Goal: Task Accomplishment & Management: Complete application form

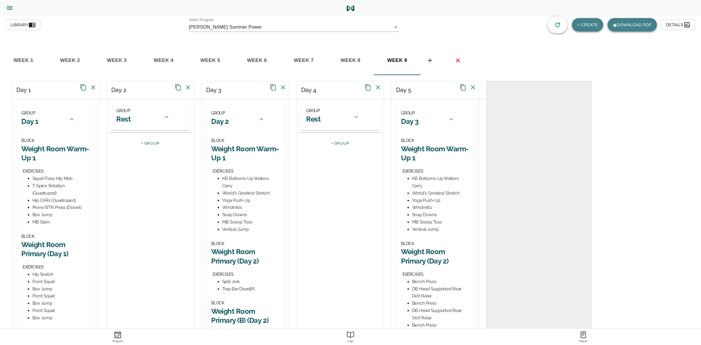
click at [7, 9] on icon "Side Menu" at bounding box center [9, 7] width 5 height 3
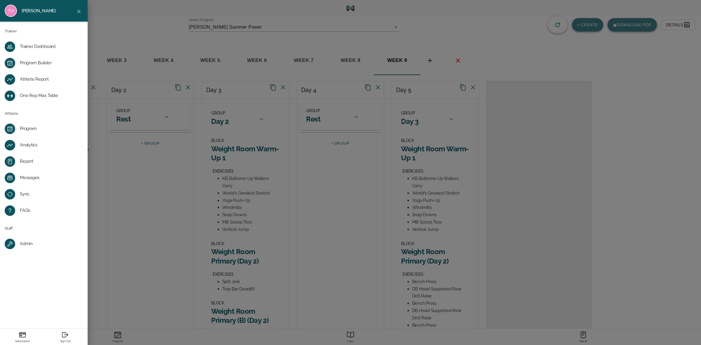
click at [34, 45] on div "Trainer Dashboard" at bounding box center [48, 47] width 57 height 6
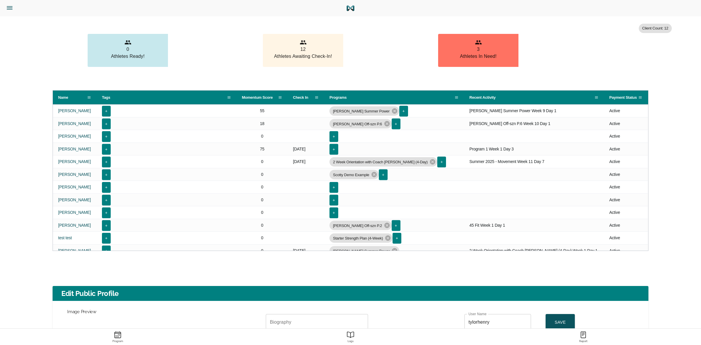
click at [10, 7] on icon "Menu" at bounding box center [10, 8] width 8 height 8
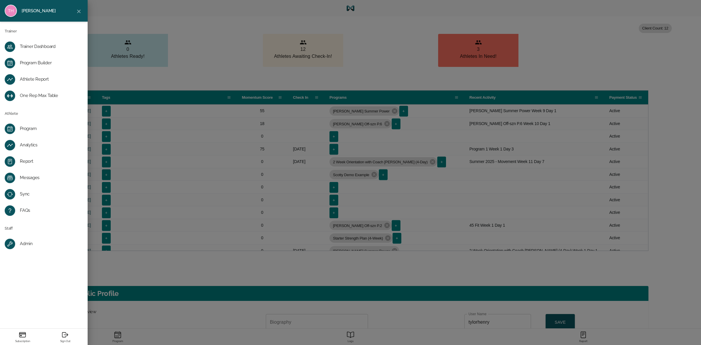
click at [148, 24] on div "Tylor Henry Trainer Trainer Dashboard Program Builder Athlete Report One Rep Ma…" at bounding box center [350, 172] width 701 height 345
click at [41, 78] on div "Athlete Report" at bounding box center [48, 80] width 57 height 6
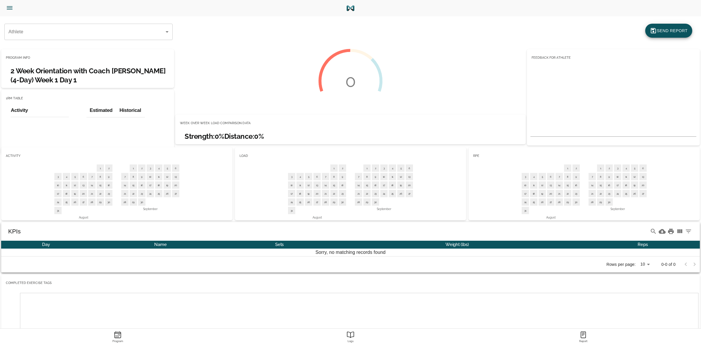
click at [8, 4] on button "Athlete Report" at bounding box center [31, 8] width 58 height 16
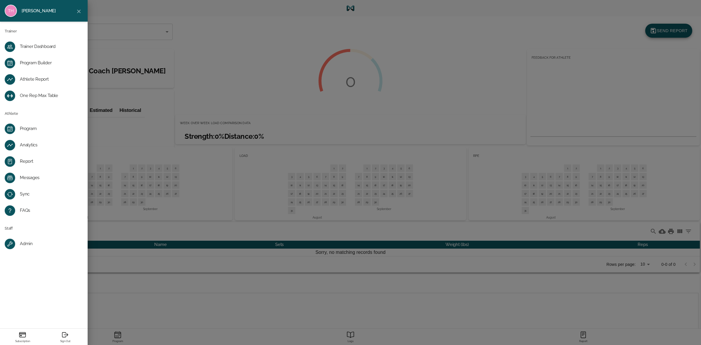
click at [34, 45] on div "Trainer Dashboard" at bounding box center [48, 47] width 57 height 6
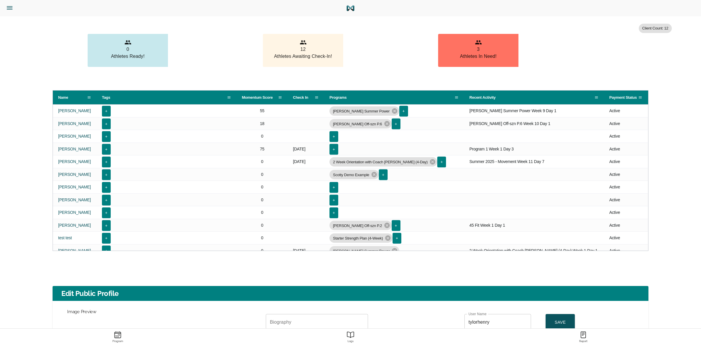
click at [10, 10] on icon "Menu" at bounding box center [10, 8] width 8 height 8
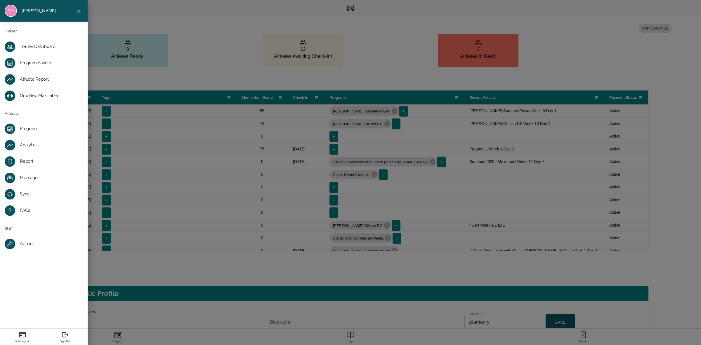
click at [31, 178] on div "Messages" at bounding box center [48, 178] width 57 height 6
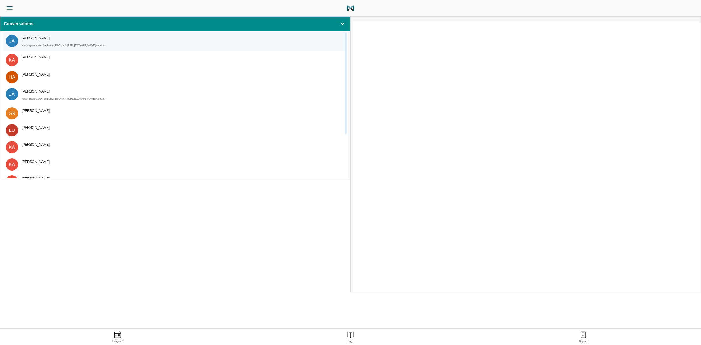
click at [58, 37] on div "Jason Lewis" at bounding box center [181, 38] width 319 height 7
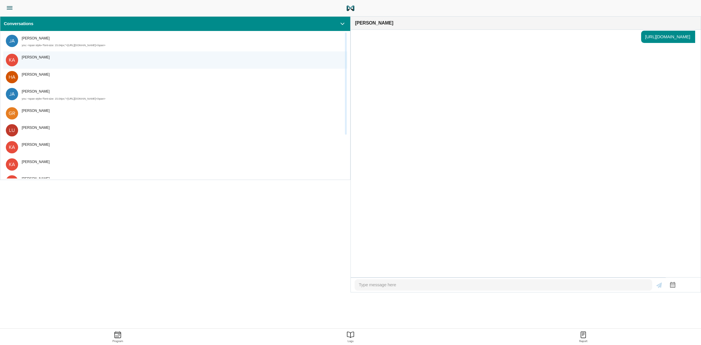
click at [52, 60] on div "Karl Mome" at bounding box center [181, 57] width 319 height 7
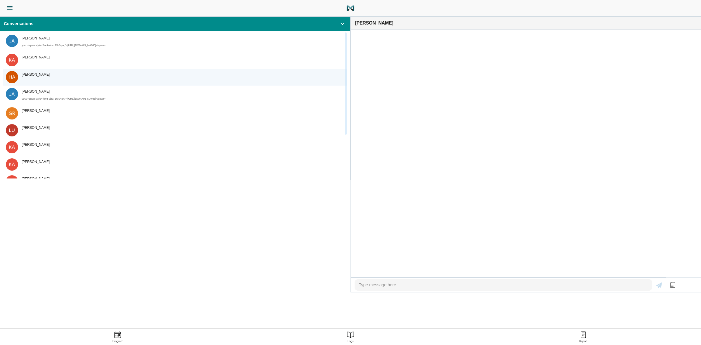
click at [51, 72] on div "Hai Huynhlam" at bounding box center [181, 74] width 319 height 7
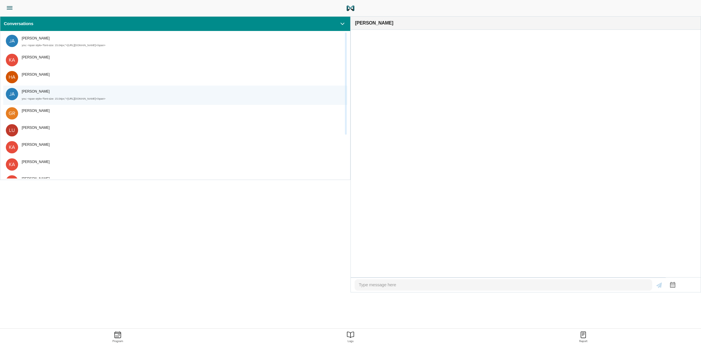
click at [53, 88] on div "Jason Lewis" at bounding box center [181, 91] width 319 height 7
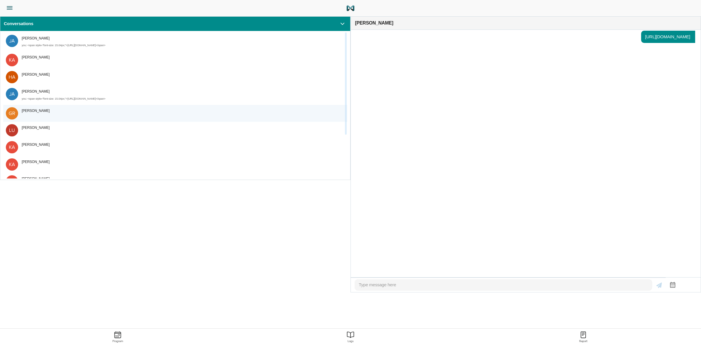
click at [52, 111] on div "nick greyno" at bounding box center [181, 110] width 319 height 7
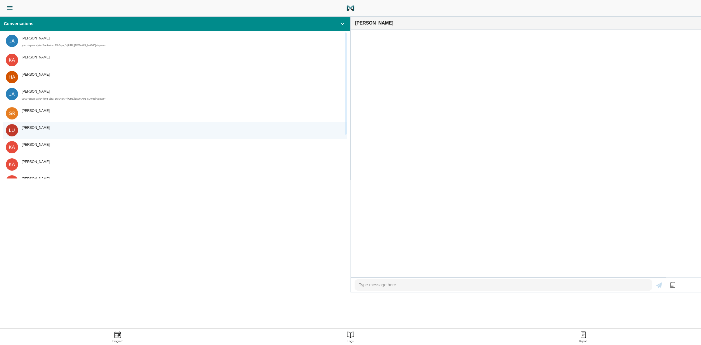
click at [53, 126] on div "garron lucius" at bounding box center [181, 127] width 319 height 7
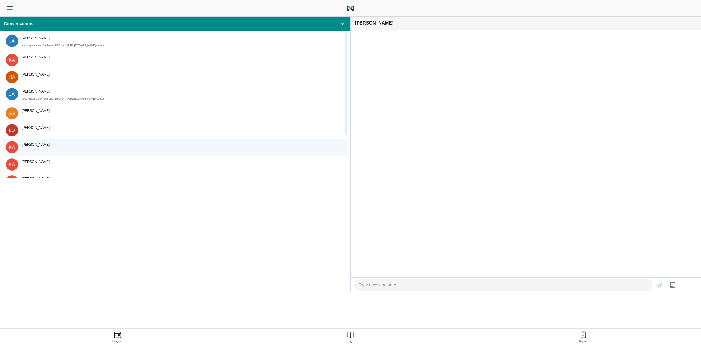
click at [56, 142] on div "karl mome" at bounding box center [181, 144] width 319 height 7
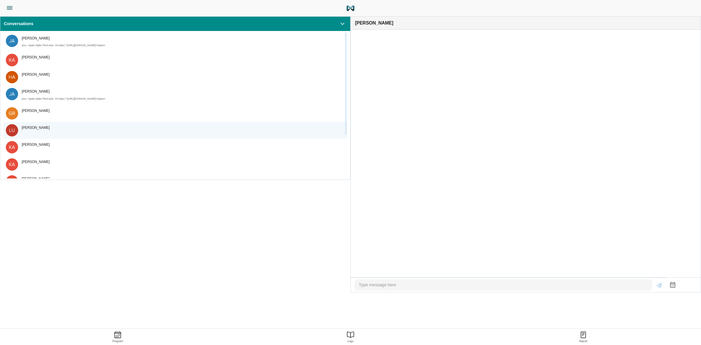
scroll to position [62, 0]
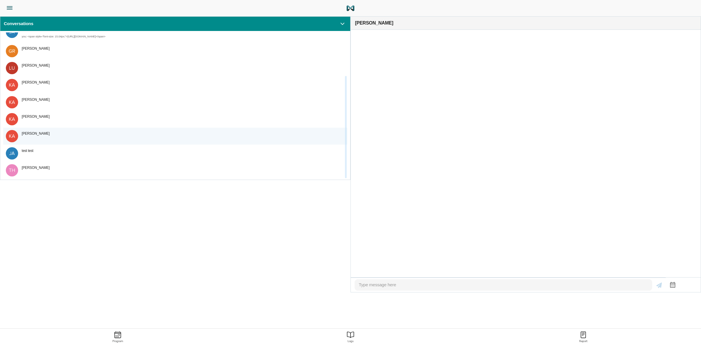
click at [53, 135] on div "karl mome" at bounding box center [181, 133] width 319 height 7
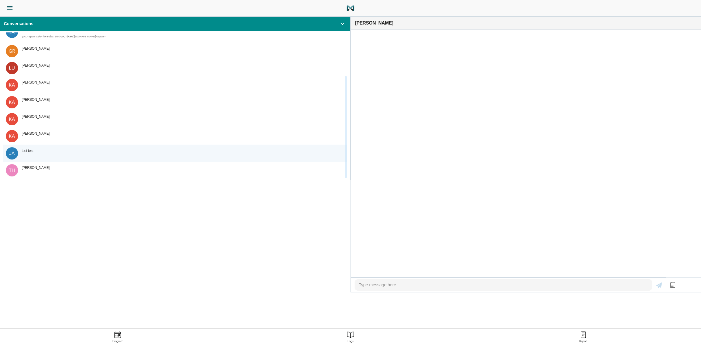
click at [53, 151] on div "test test" at bounding box center [181, 150] width 319 height 7
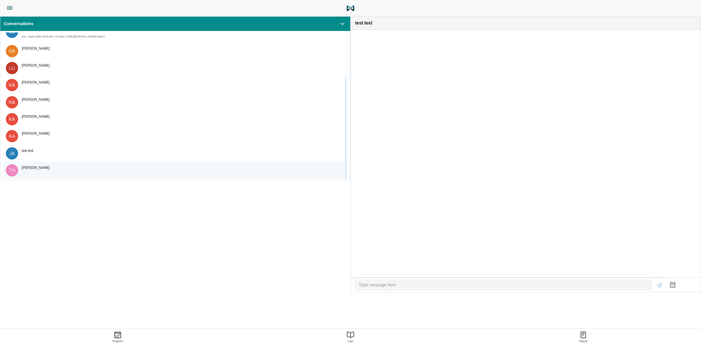
click at [57, 165] on div "graham hagstrom" at bounding box center [181, 167] width 319 height 7
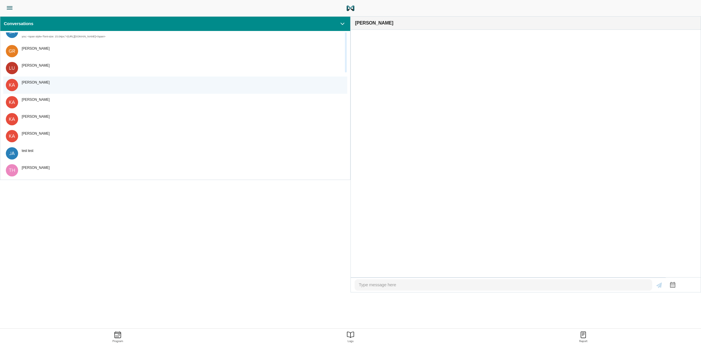
scroll to position [0, 0]
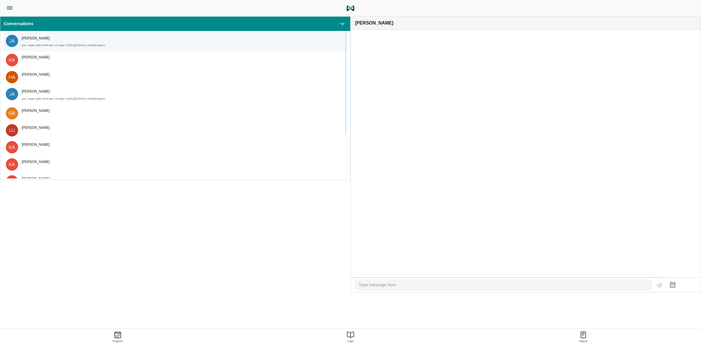
click at [73, 44] on div "<span style="font-size: 15.04px;">https://www.youtube.com/watch?v=mztyl7oIlRY&a…" at bounding box center [66, 45] width 78 height 3
click at [67, 47] on div "<span style="font-size: 15.04px;">https://www.youtube.com/watch?v=mztyl7oIlRY&a…" at bounding box center [66, 45] width 78 height 3
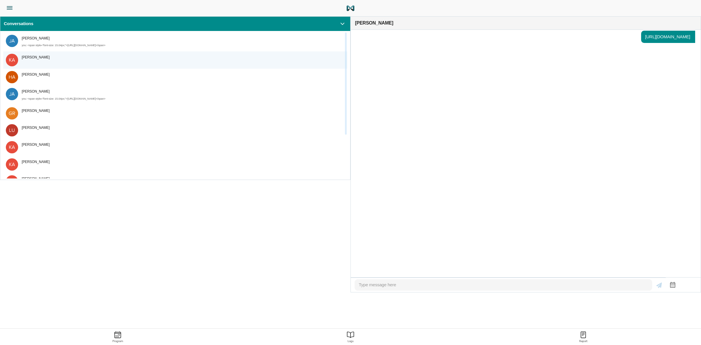
click at [82, 56] on div "Karl Mome" at bounding box center [181, 57] width 319 height 7
click at [143, 60] on div "Karl Mome" at bounding box center [181, 57] width 319 height 7
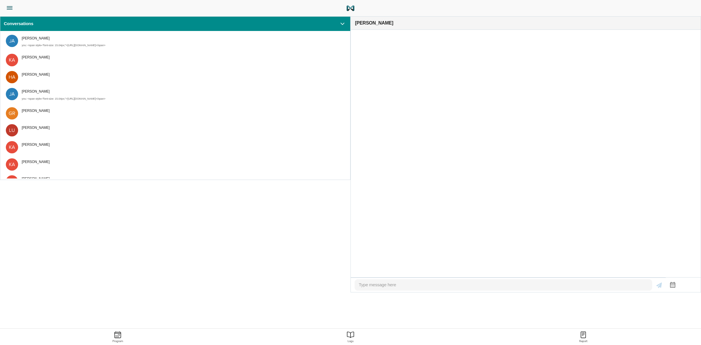
click at [582, 282] on div at bounding box center [503, 285] width 289 height 6
click at [672, 281] on icon "button" at bounding box center [672, 284] width 7 height 7
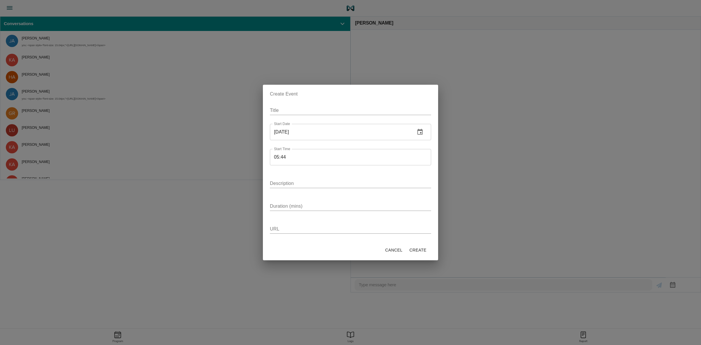
click at [421, 132] on icon "button" at bounding box center [419, 132] width 5 height 6
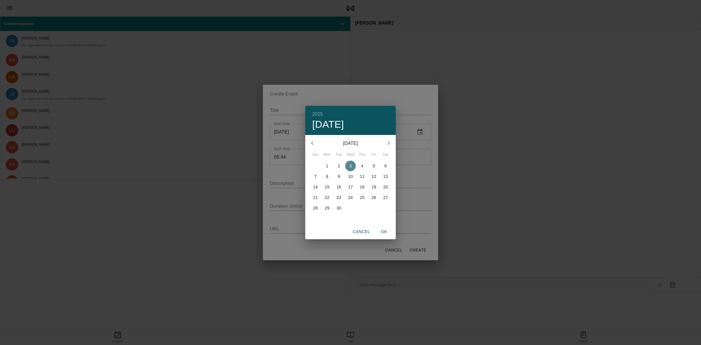
click at [351, 164] on p "3" at bounding box center [350, 166] width 2 height 6
click at [414, 151] on div "2025 Wed, Sep 3 September 2025 Sun Mon Tue Wed Thu Fri Sat 31 1 2 3 4 5 6 7 8 9…" at bounding box center [350, 172] width 701 height 345
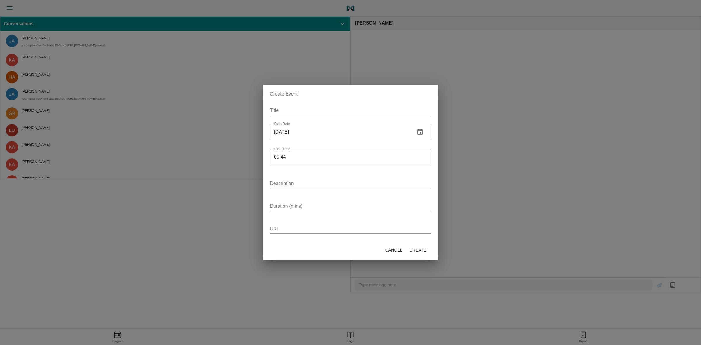
click at [338, 155] on input "05:44" at bounding box center [350, 157] width 161 height 16
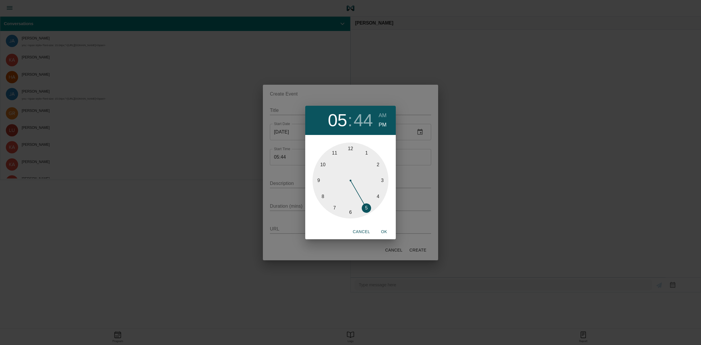
drag, startPoint x: 367, startPoint y: 208, endPoint x: 366, endPoint y: 212, distance: 4.0
click at [366, 212] on div at bounding box center [351, 181] width 76 height 76
drag, startPoint x: 317, startPoint y: 182, endPoint x: 350, endPoint y: 155, distance: 42.5
click at [350, 155] on div at bounding box center [351, 181] width 76 height 76
click at [343, 121] on h2 "05" at bounding box center [337, 120] width 19 height 21
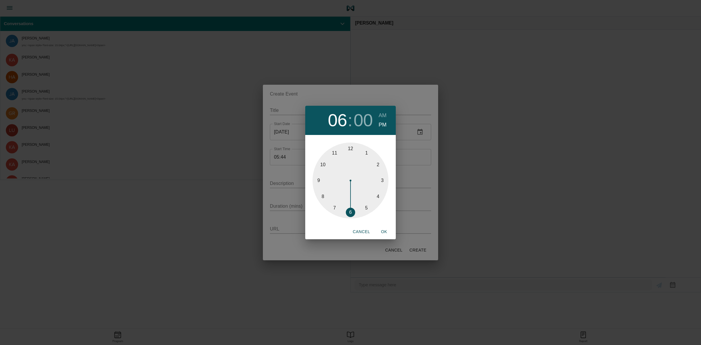
drag, startPoint x: 367, startPoint y: 207, endPoint x: 353, endPoint y: 212, distance: 14.8
click at [353, 212] on div at bounding box center [351, 181] width 76 height 76
click at [382, 230] on span "OK" at bounding box center [384, 231] width 14 height 7
type input "06:00"
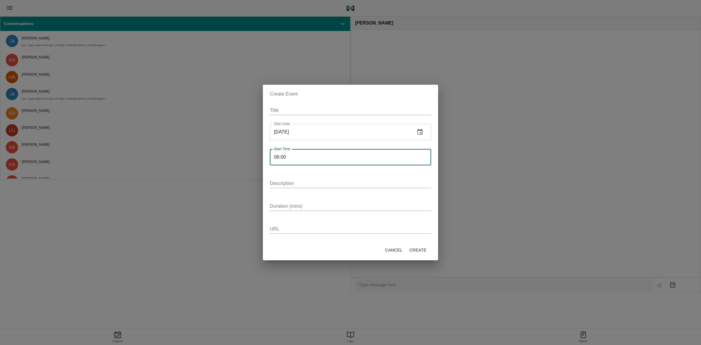
click at [293, 181] on input "Description" at bounding box center [350, 183] width 161 height 9
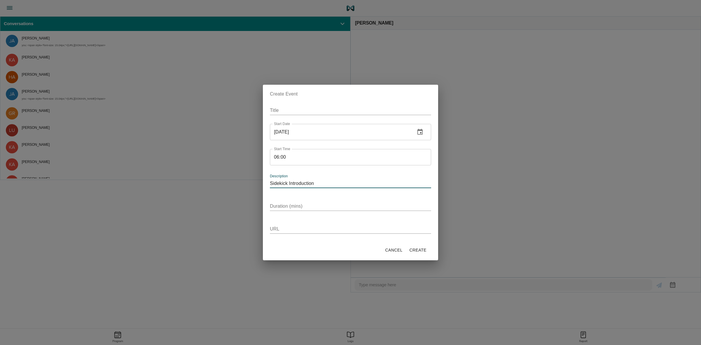
type input "Sidekick Introduction"
click at [302, 205] on input "Duration (mins)" at bounding box center [350, 206] width 161 height 9
type input "30"
click at [342, 230] on input "URL" at bounding box center [350, 228] width 161 height 9
click at [419, 252] on span "Create" at bounding box center [418, 250] width 17 height 7
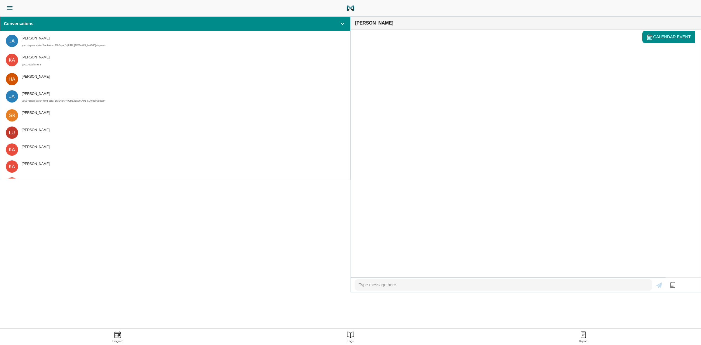
click at [674, 282] on icon "button" at bounding box center [672, 285] width 5 height 6
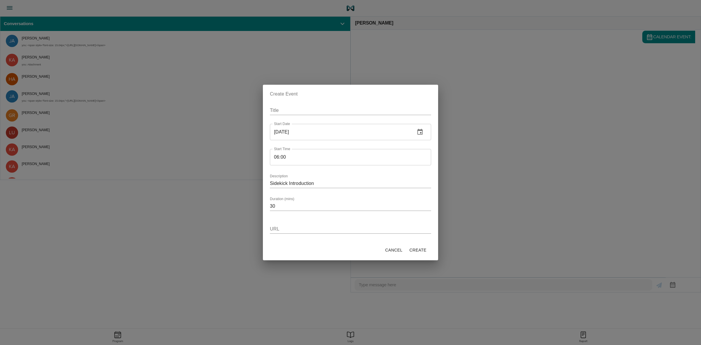
click at [287, 111] on input "Title" at bounding box center [350, 110] width 161 height 9
drag, startPoint x: 323, startPoint y: 180, endPoint x: 264, endPoint y: 187, distance: 58.9
click at [264, 187] on div "Create Event Title Start Date 2025-09-03 Start Date Start Time 06:00 Start Time…" at bounding box center [350, 173] width 175 height 176
click at [280, 112] on input "Title" at bounding box center [350, 110] width 161 height 9
paste input "Sidekick Introduction"
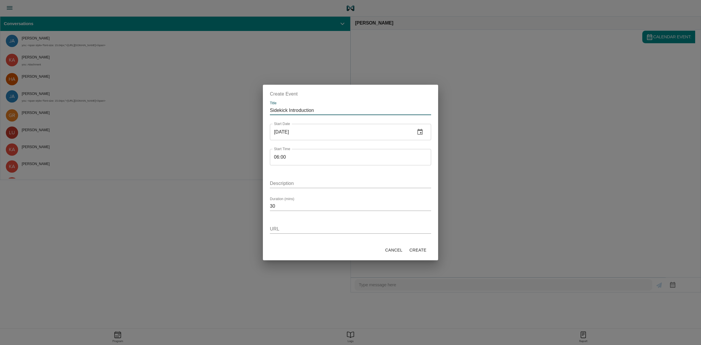
type input "Sidekick Introduction"
click at [295, 180] on input "Description" at bounding box center [350, 183] width 161 height 9
click at [291, 183] on input "Test Calender" at bounding box center [350, 183] width 161 height 9
type input "Test Calendar"
click at [363, 228] on input "URL" at bounding box center [350, 228] width 161 height 9
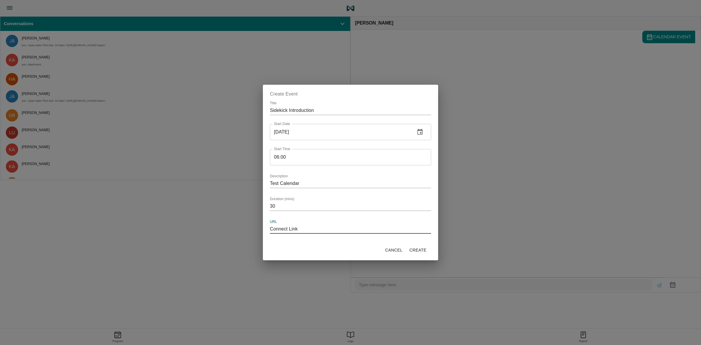
type input "Connect Link"
click at [416, 250] on span "Create" at bounding box center [418, 250] width 17 height 7
click at [415, 249] on span "Create" at bounding box center [418, 250] width 17 height 7
click at [417, 134] on icon "button" at bounding box center [420, 132] width 7 height 7
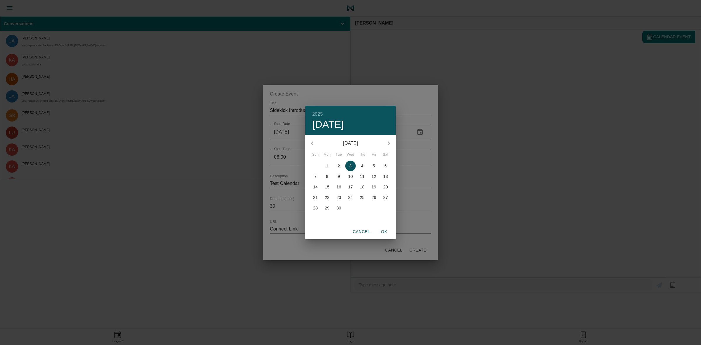
click at [351, 166] on p "3" at bounding box center [350, 166] width 2 height 6
click at [410, 128] on div "2025 Wed, Sep 3 September 2025 Sun Mon Tue Wed Thu Fri Sat 31 1 2 3 4 5 6 7 8 9…" at bounding box center [350, 172] width 701 height 345
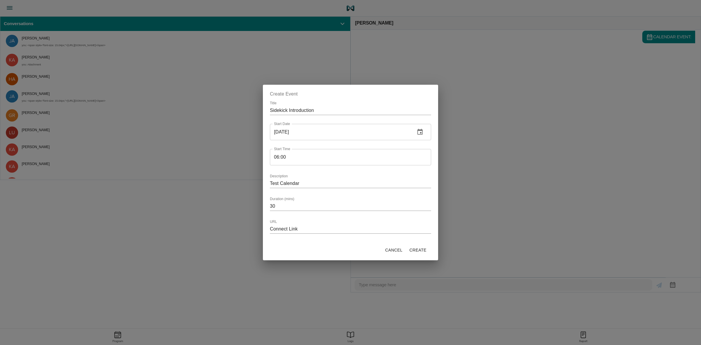
click at [419, 249] on span "Create" at bounding box center [418, 250] width 17 height 7
drag, startPoint x: 303, startPoint y: 228, endPoint x: 253, endPoint y: 229, distance: 50.0
click at [253, 229] on div "Create Event Title Sidekick Introduction Start Date 2025-09-03 Start Date Start…" at bounding box center [350, 172] width 701 height 345
click at [411, 247] on span "Create" at bounding box center [418, 250] width 17 height 7
click at [303, 183] on input "Test Calendar" at bounding box center [350, 183] width 161 height 9
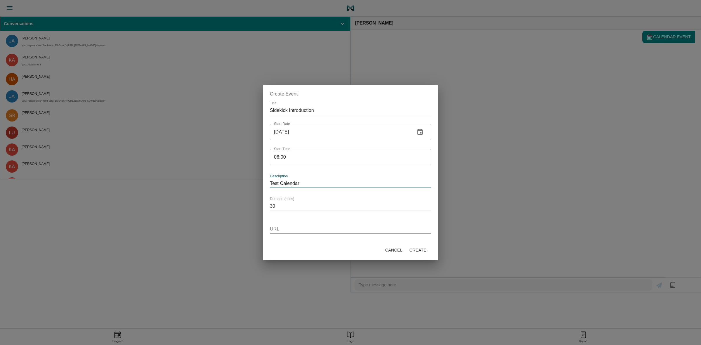
click at [305, 207] on input "30" at bounding box center [350, 206] width 161 height 9
click at [430, 204] on input "31" at bounding box center [350, 206] width 161 height 9
type input "30"
click at [429, 208] on input "30" at bounding box center [350, 206] width 161 height 9
click at [419, 249] on span "Create" at bounding box center [418, 250] width 17 height 7
